Goal: Task Accomplishment & Management: Manage account settings

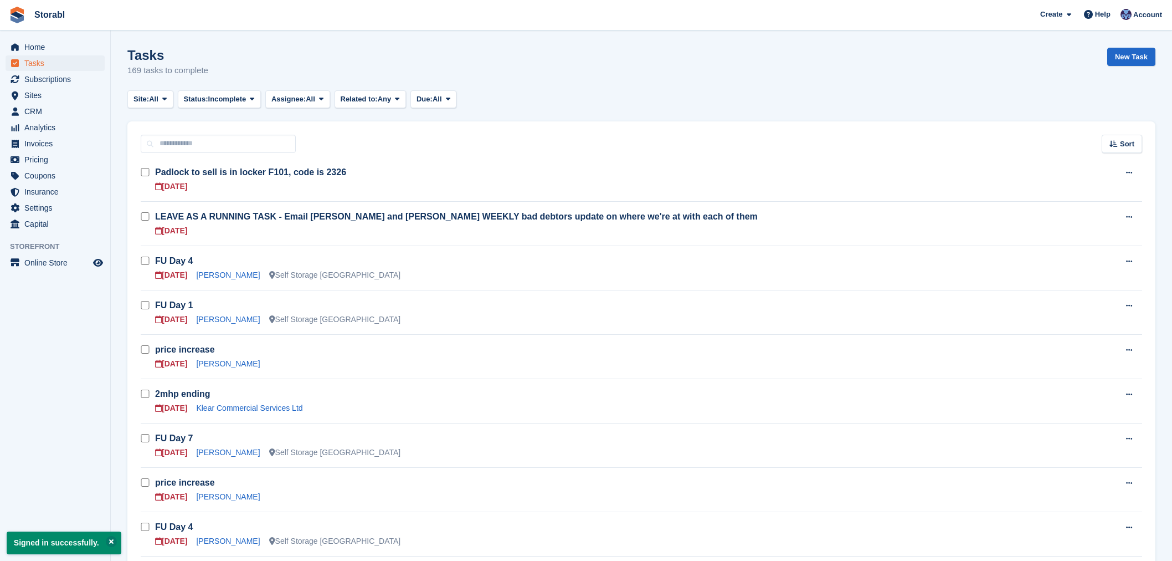
scroll to position [246, 0]
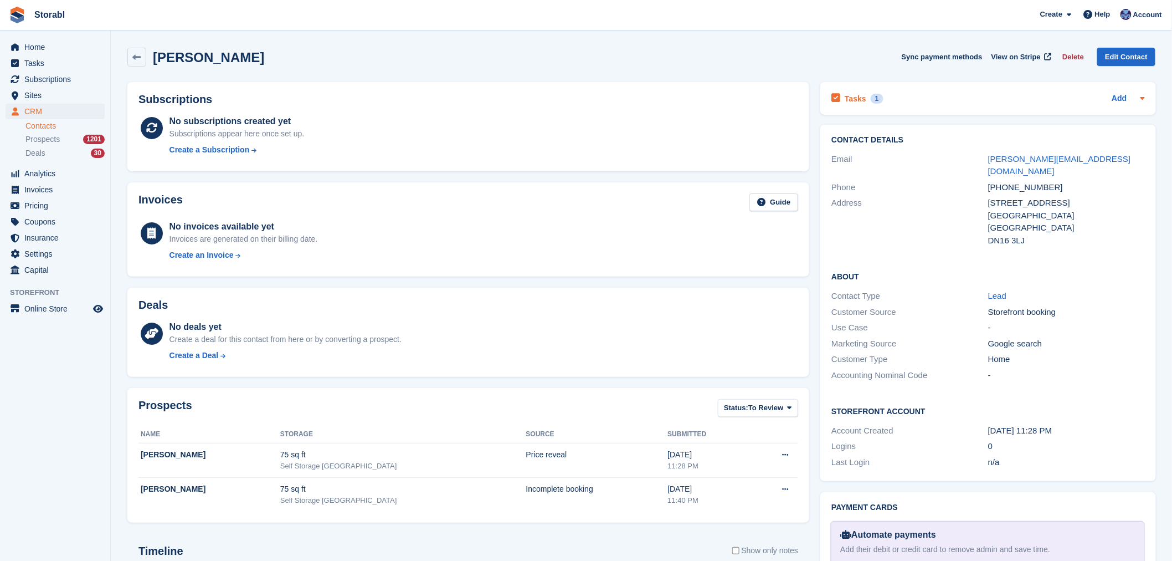
click at [922, 91] on div "Tasks 1 Add" at bounding box center [988, 98] width 313 height 15
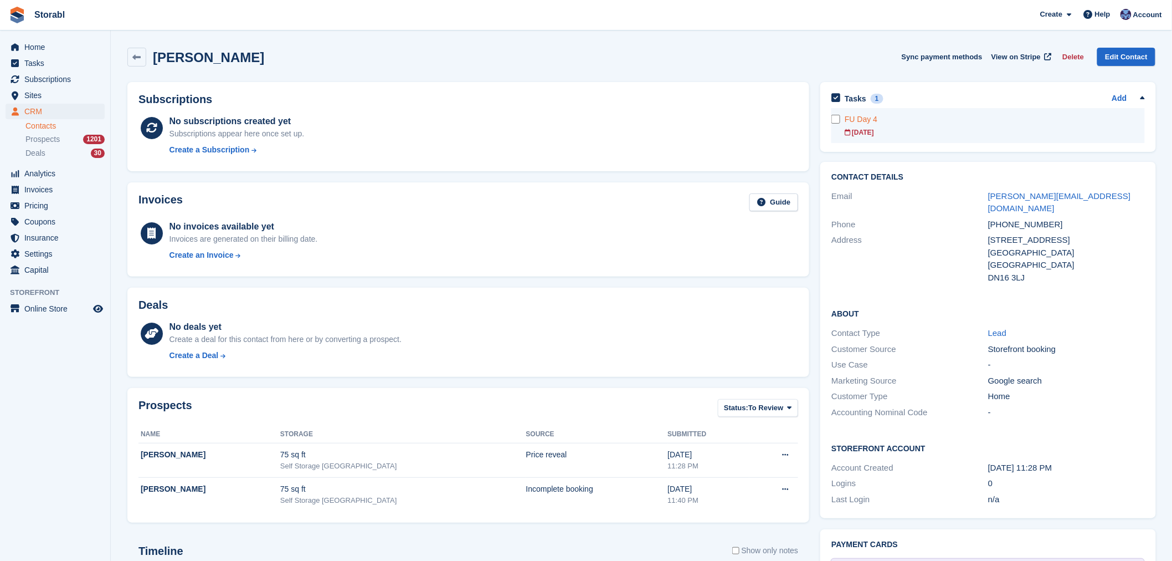
click at [911, 117] on div "FU Day 4" at bounding box center [995, 120] width 300 height 12
